Goal: Transaction & Acquisition: Purchase product/service

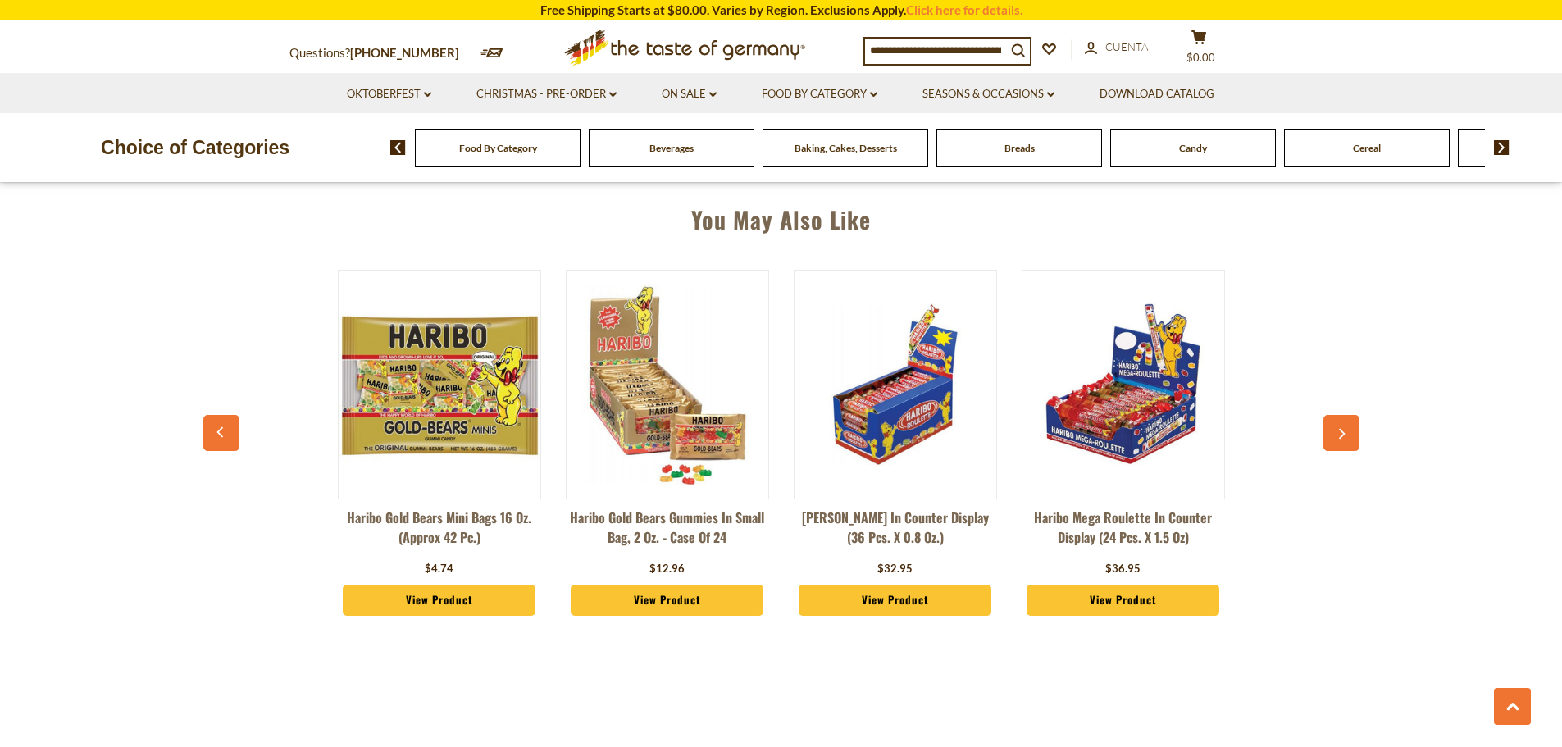
scroll to position [1148, 0]
click at [1346, 420] on button "button" at bounding box center [1342, 434] width 36 height 36
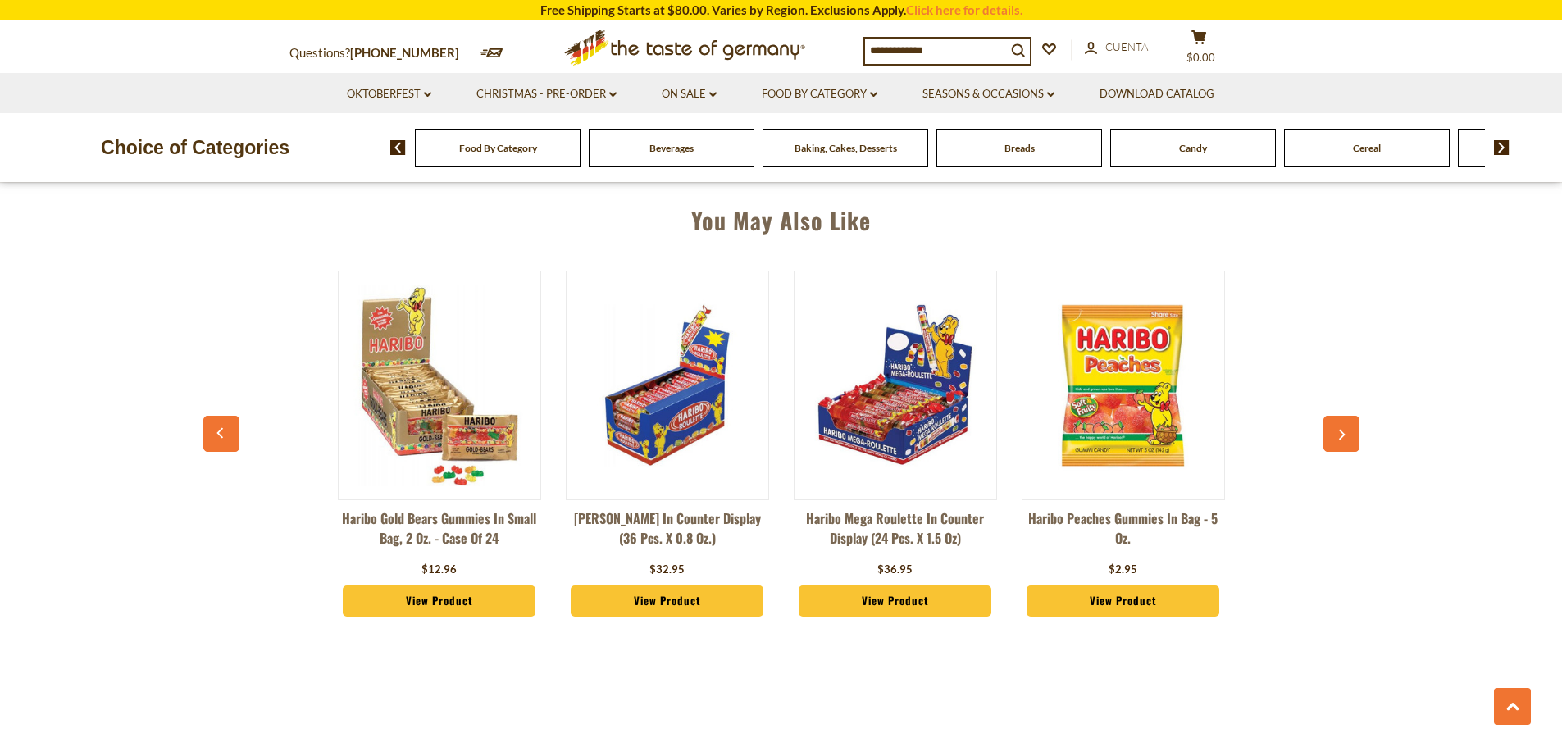
click at [1346, 421] on button "button" at bounding box center [1342, 434] width 36 height 36
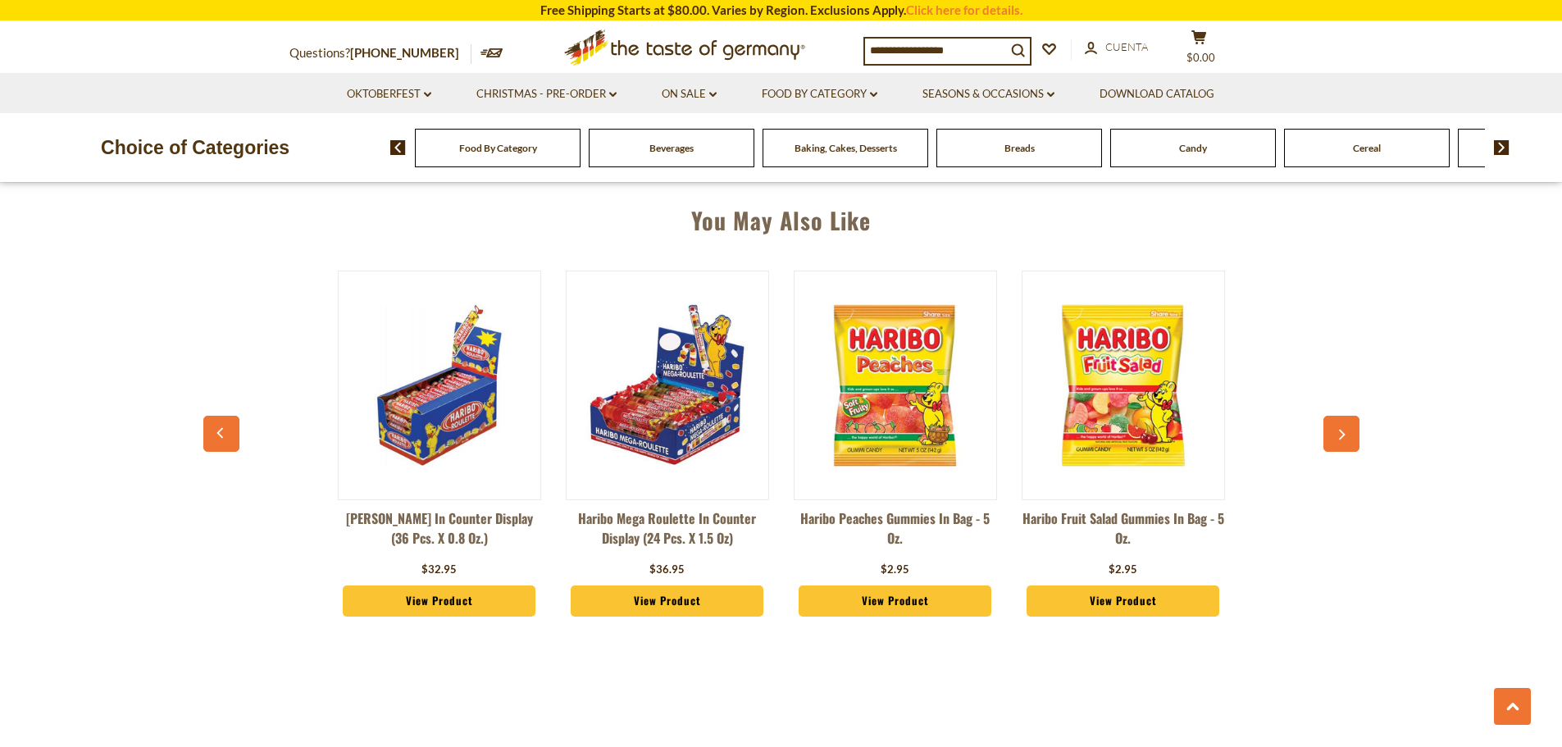
click at [1344, 427] on button "button" at bounding box center [1342, 434] width 36 height 36
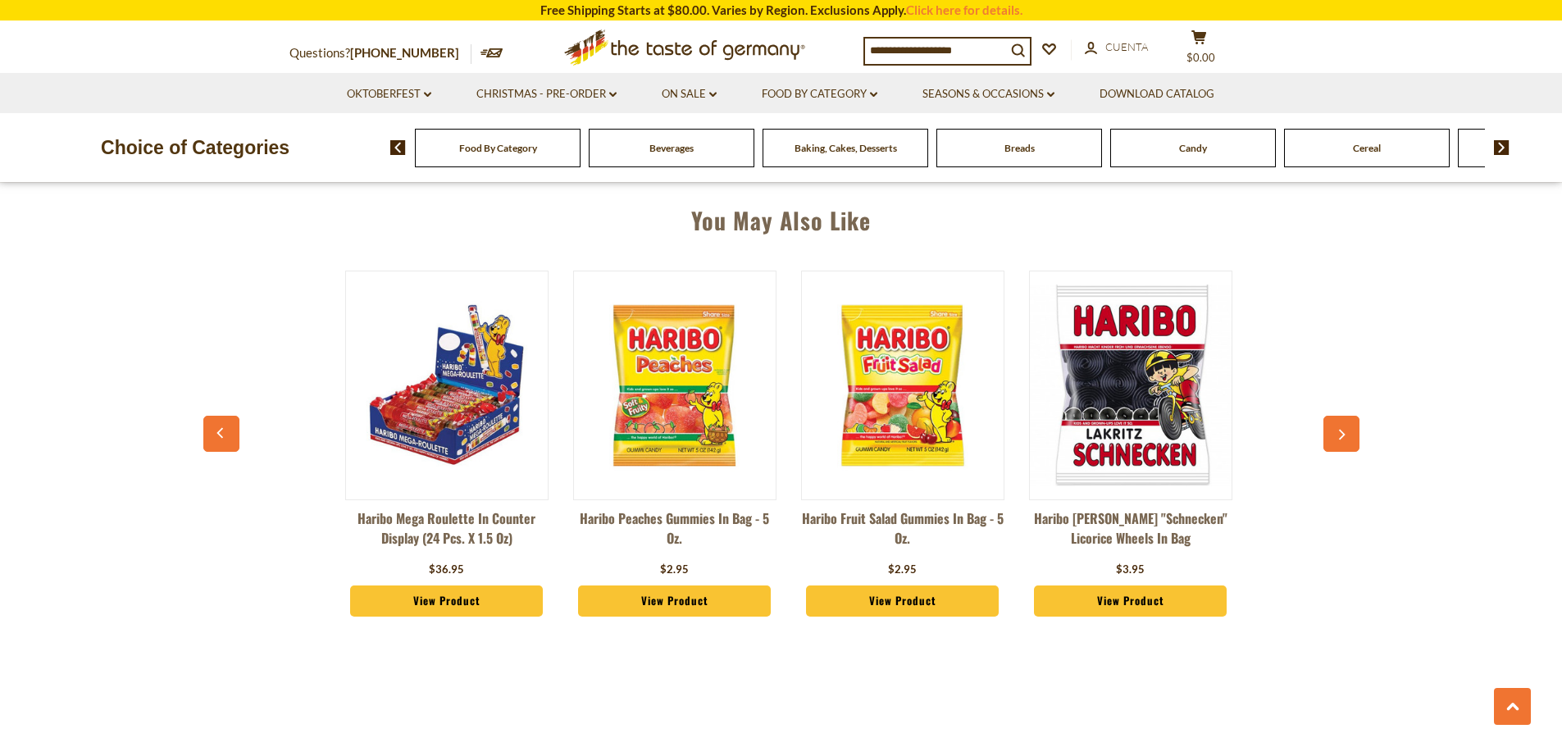
click at [1344, 427] on button "button" at bounding box center [1342, 434] width 36 height 36
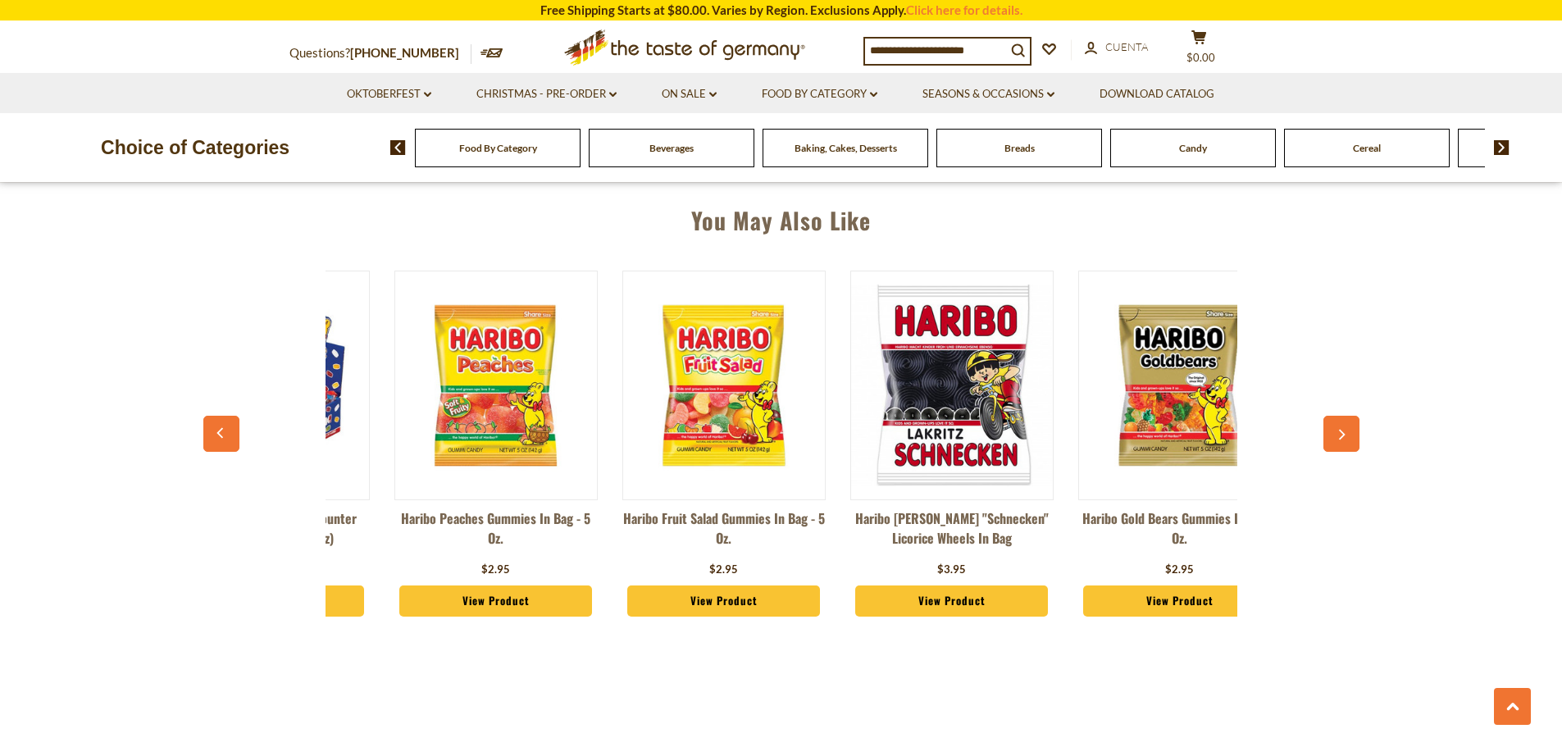
click at [1344, 427] on button "button" at bounding box center [1342, 434] width 36 height 36
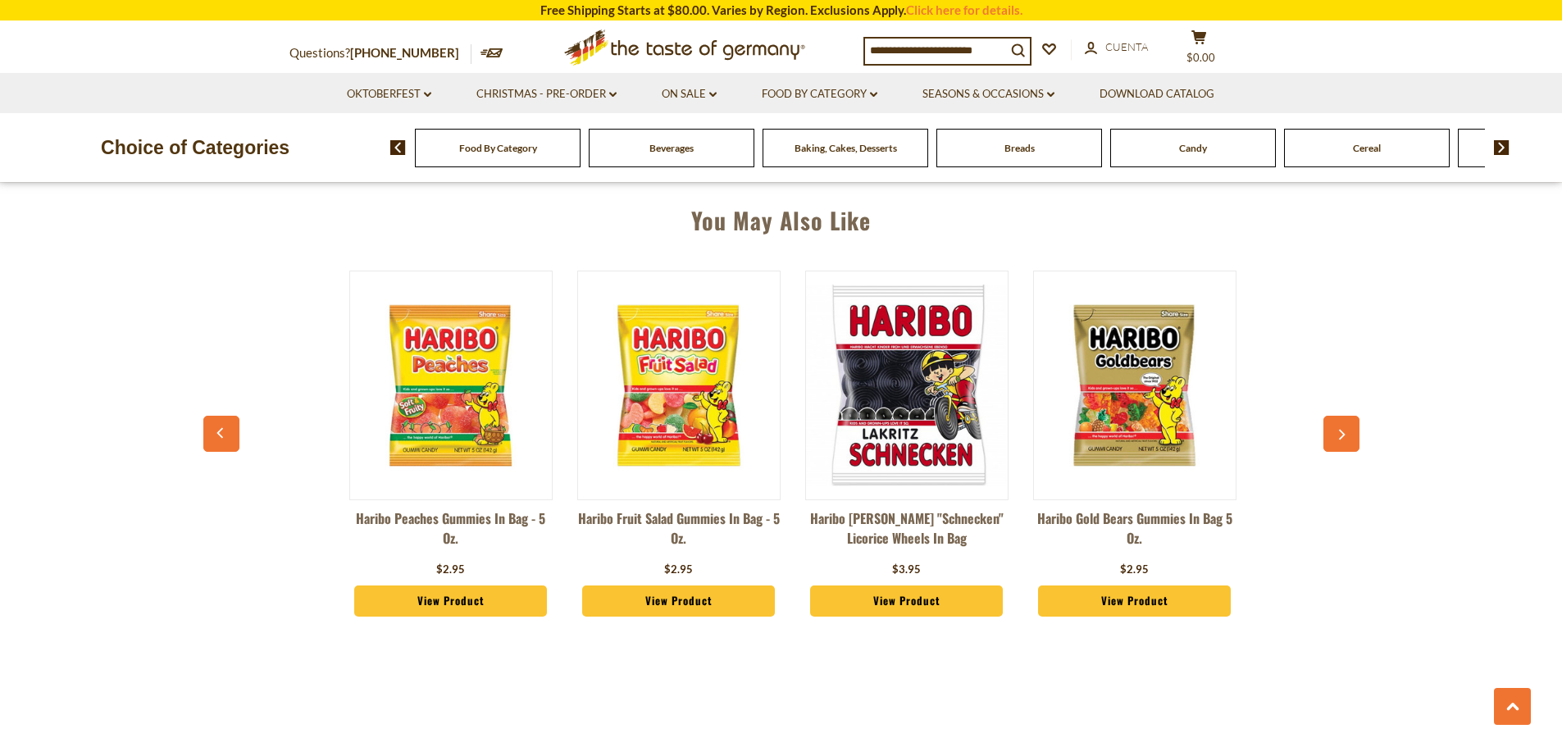
scroll to position [0, 912]
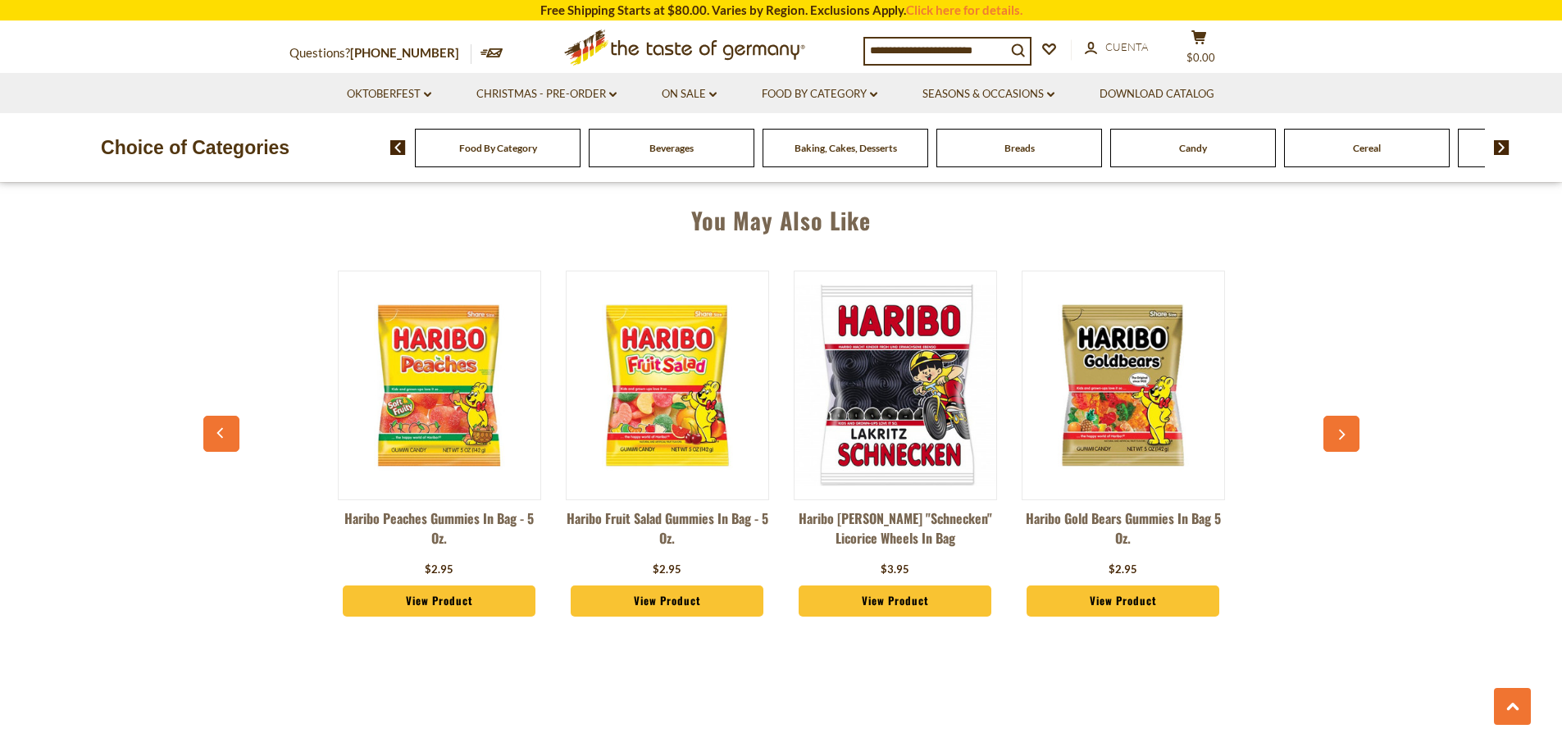
click at [1344, 427] on button "button" at bounding box center [1342, 434] width 36 height 36
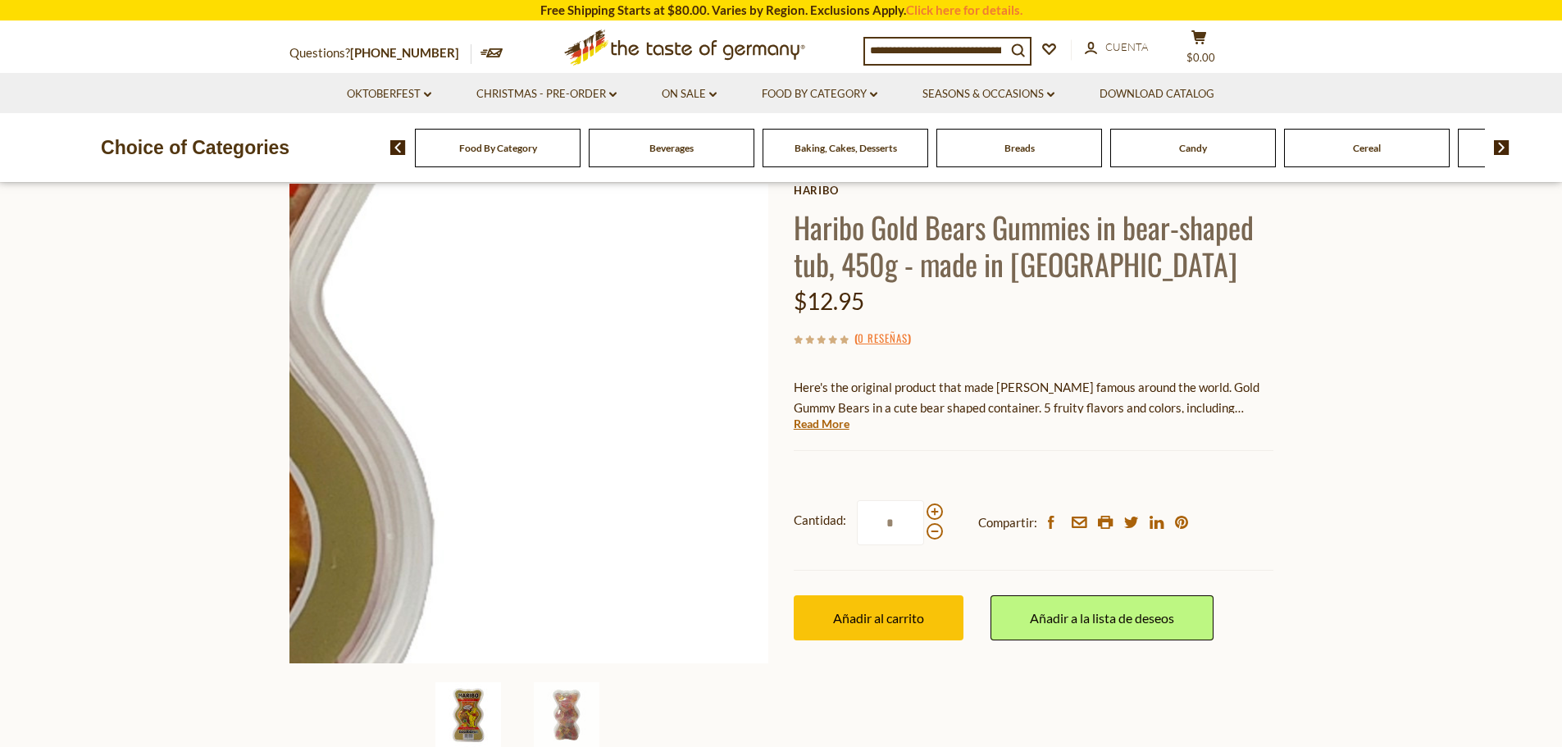
scroll to position [82, 0]
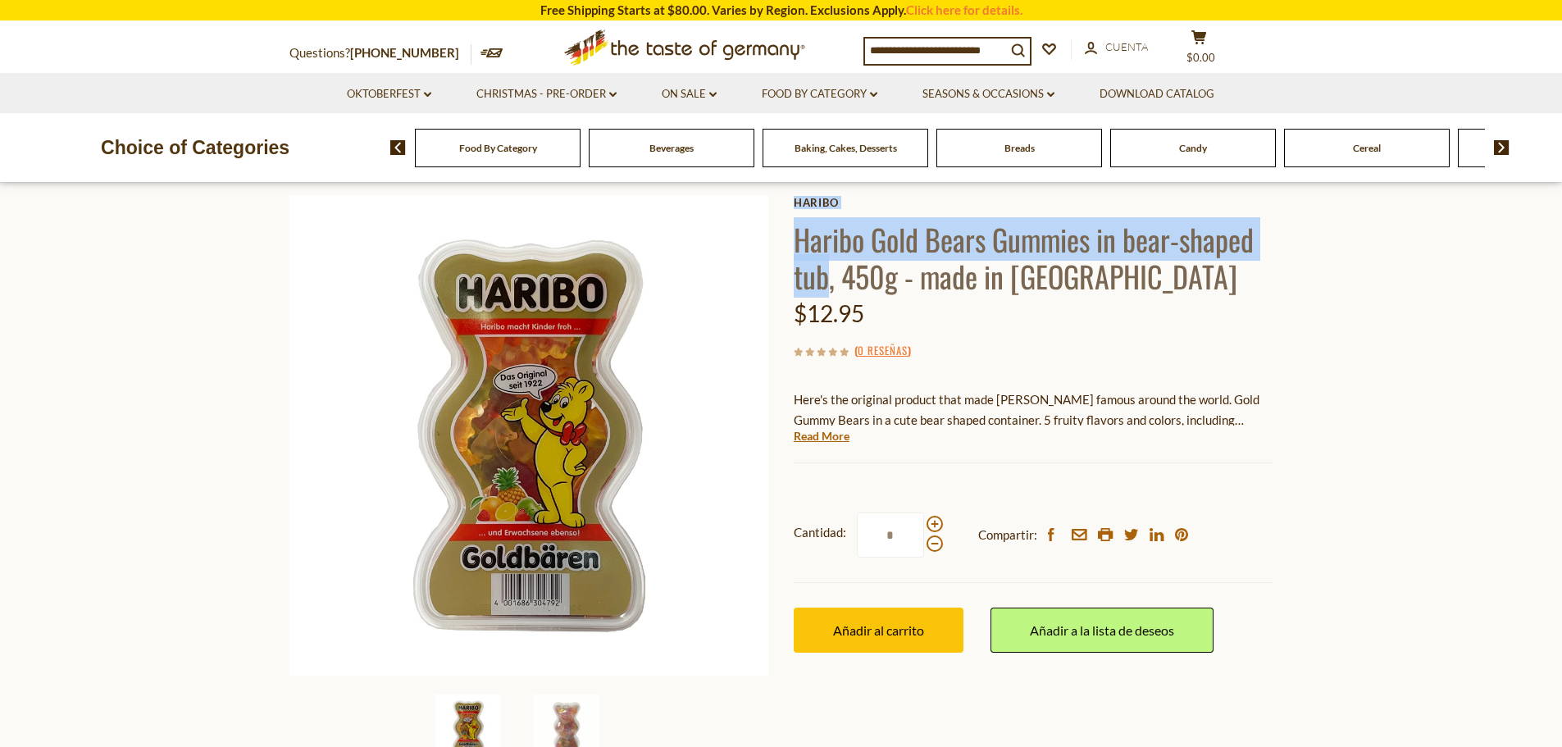
drag, startPoint x: 792, startPoint y: 239, endPoint x: 828, endPoint y: 285, distance: 58.4
click at [828, 285] on div "Inicio Food By Category Candy Haribo Gold Bears Gummies in bear-shaped tub, 450…" at bounding box center [781, 458] width 1009 height 631
copy div "Haribo Haribo Gold Bears Gummies in bear-shaped tub"
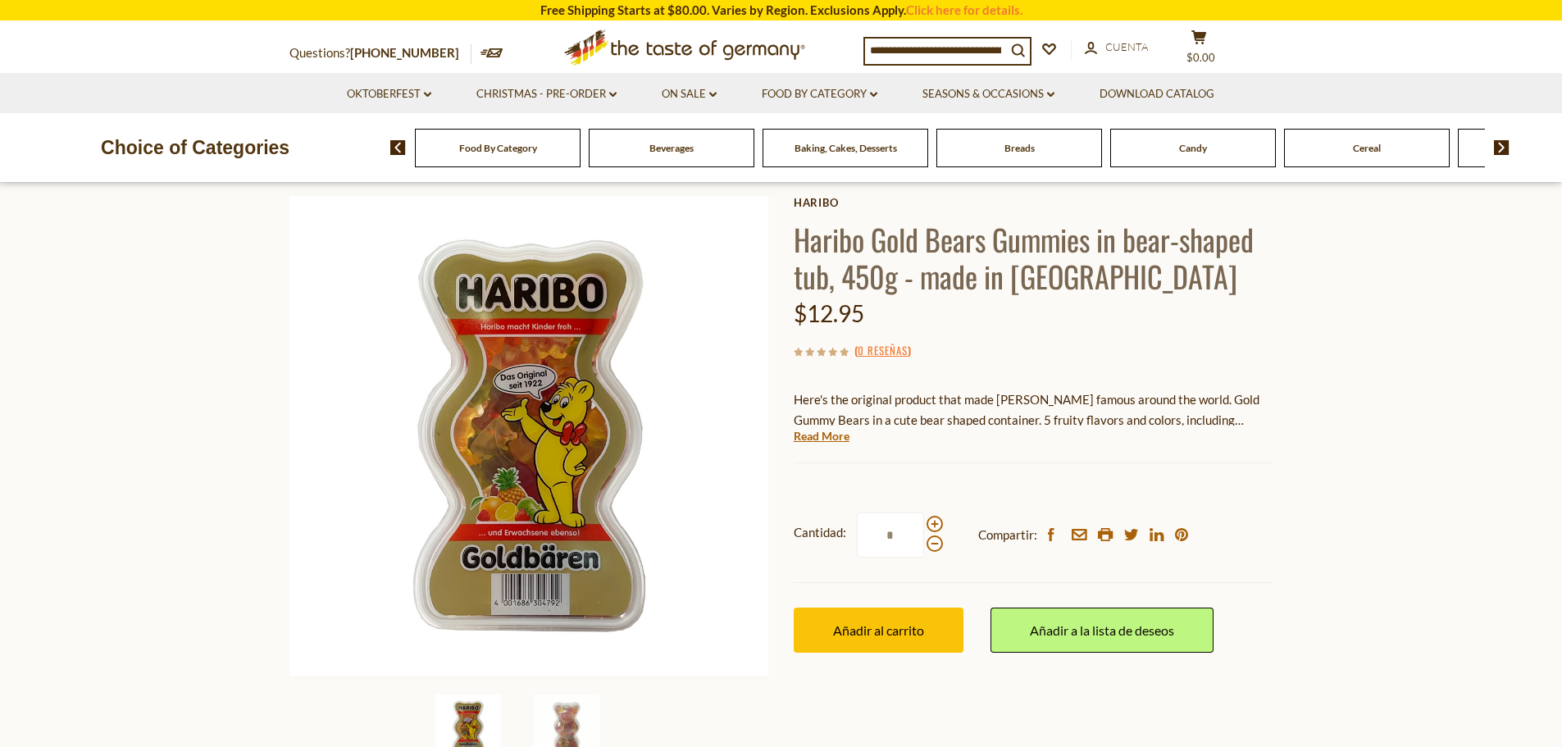
click at [913, 292] on h1 "Haribo Gold Bears Gummies in bear-shaped tub, 450g - made in [GEOGRAPHIC_DATA]" at bounding box center [1034, 258] width 480 height 74
